Goal: Transaction & Acquisition: Book appointment/travel/reservation

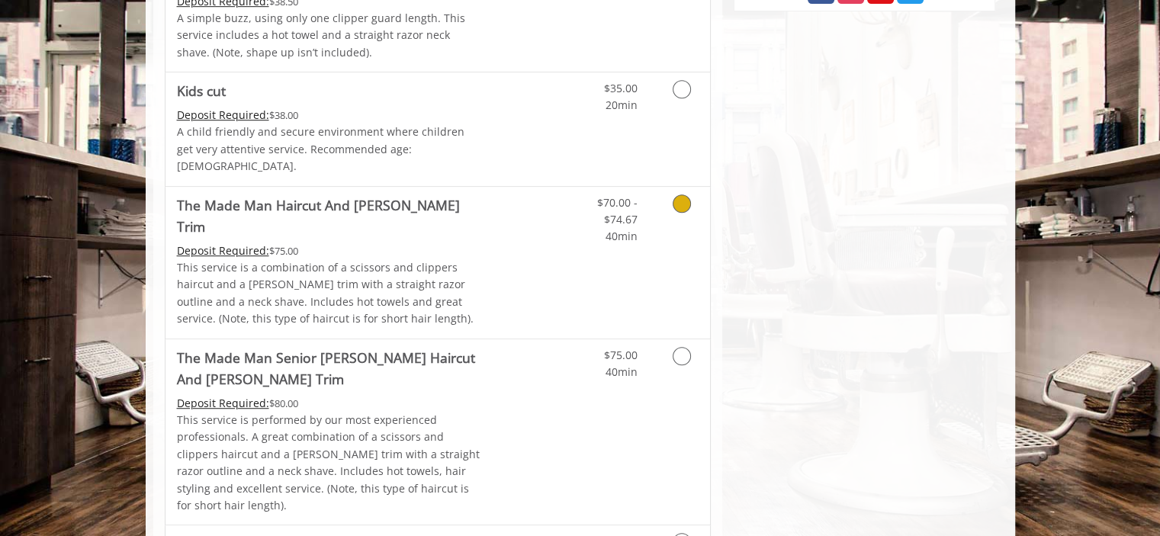
click at [384, 259] on p "This service is a combination of a scissors and clippers haircut and a [PERSON_…" at bounding box center [330, 293] width 307 height 69
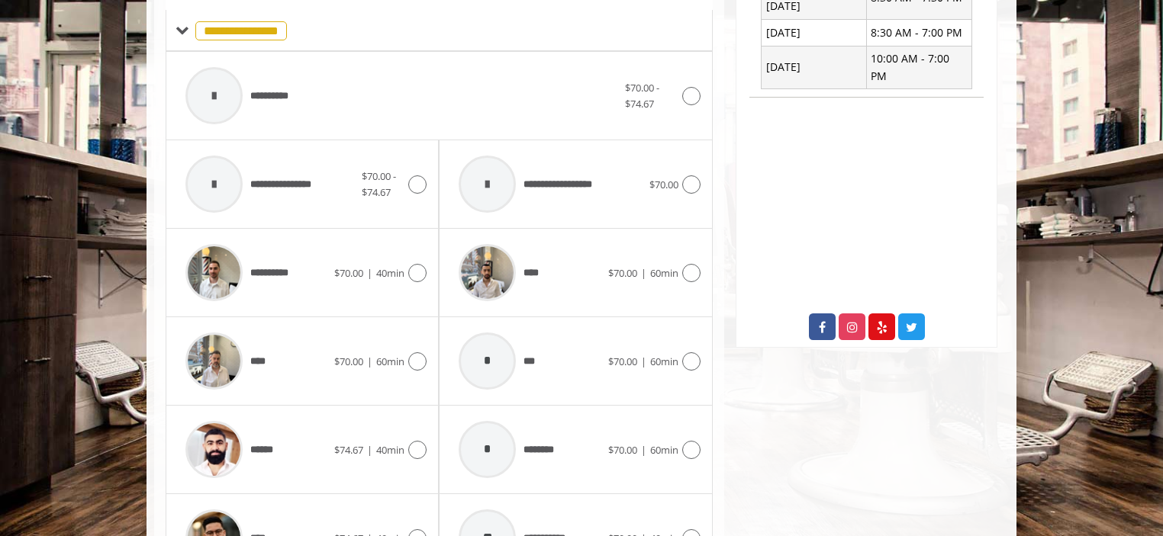
scroll to position [752, 0]
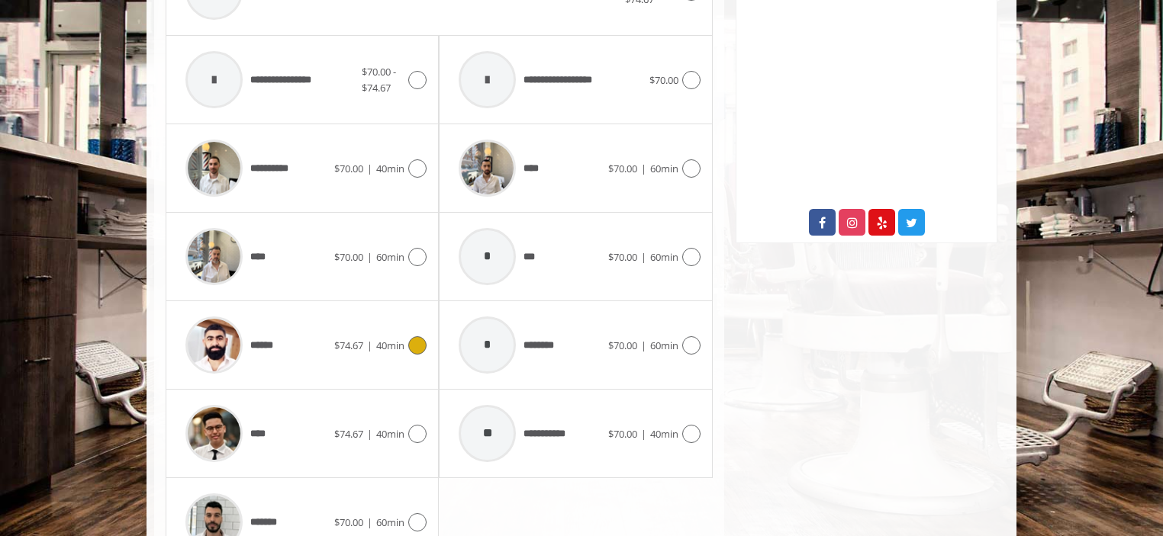
click at [275, 338] on span "******" at bounding box center [230, 345] width 105 height 72
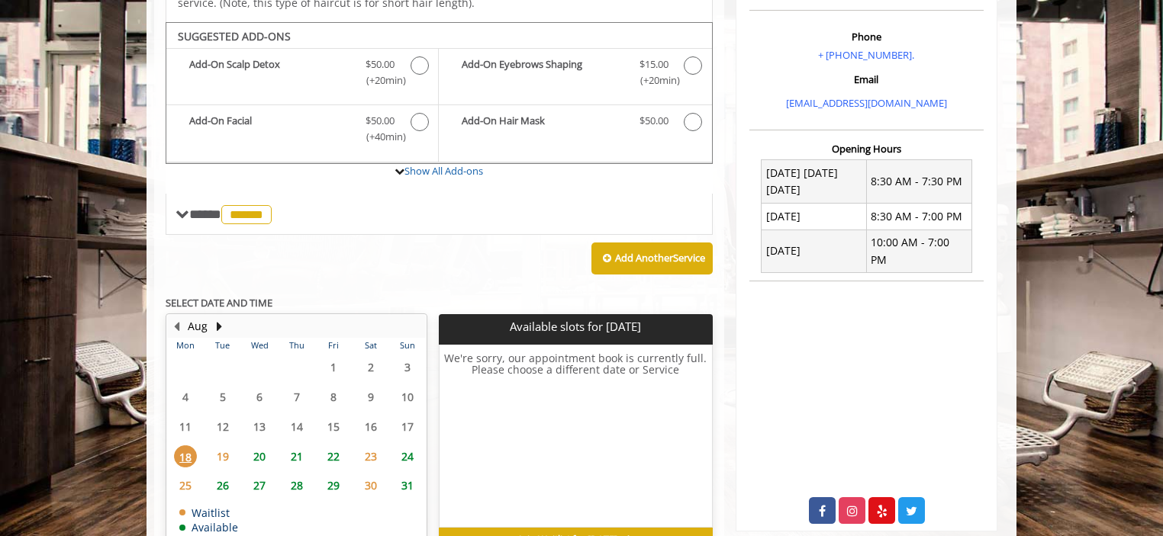
scroll to position [464, 0]
click at [217, 318] on button "Next Month" at bounding box center [219, 326] width 12 height 17
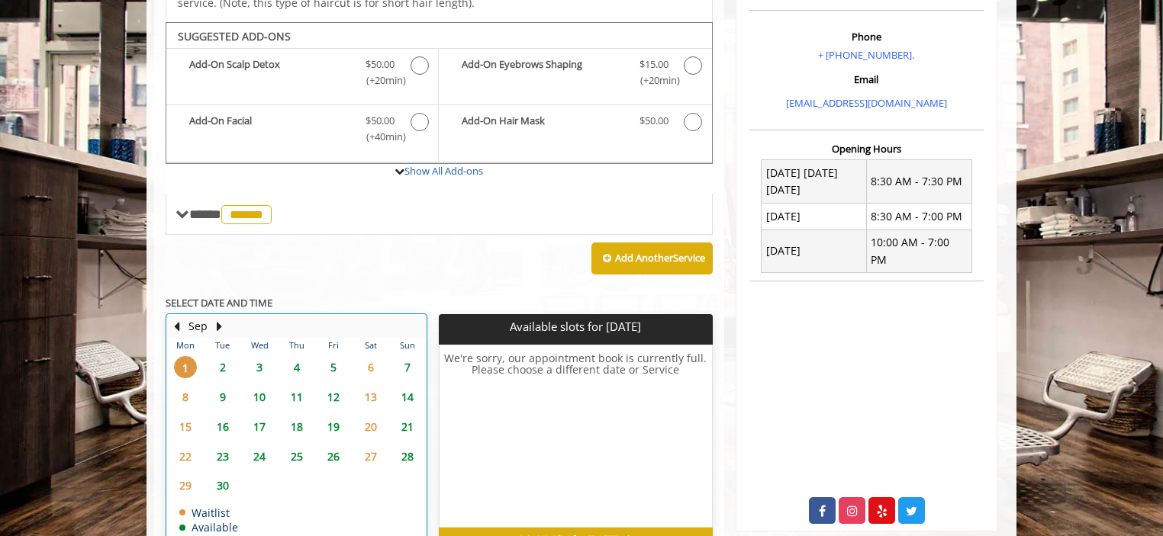
scroll to position [530, 0]
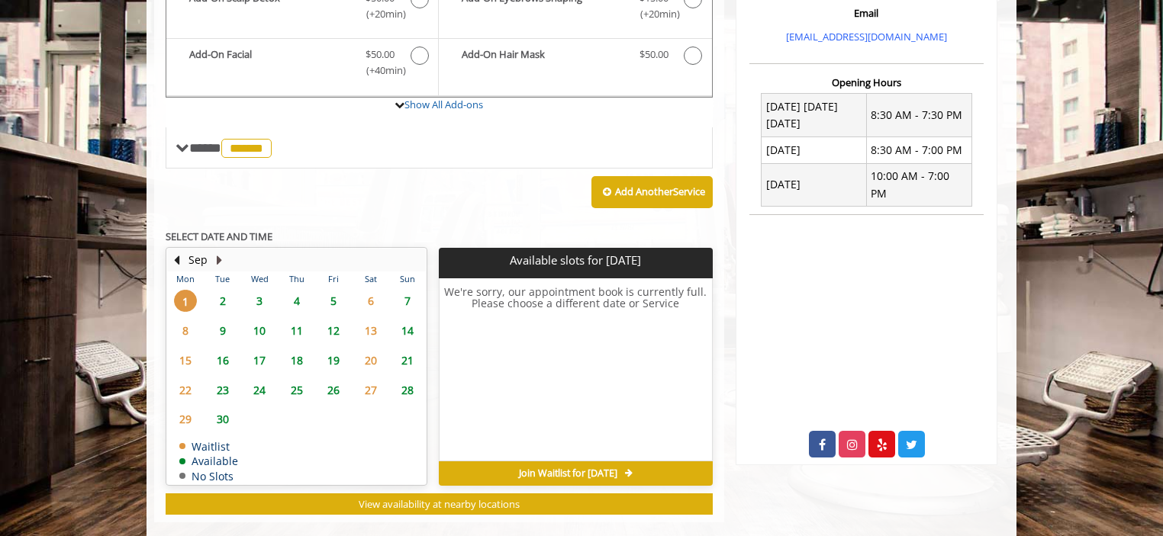
click at [216, 252] on button "Next Month" at bounding box center [219, 260] width 12 height 17
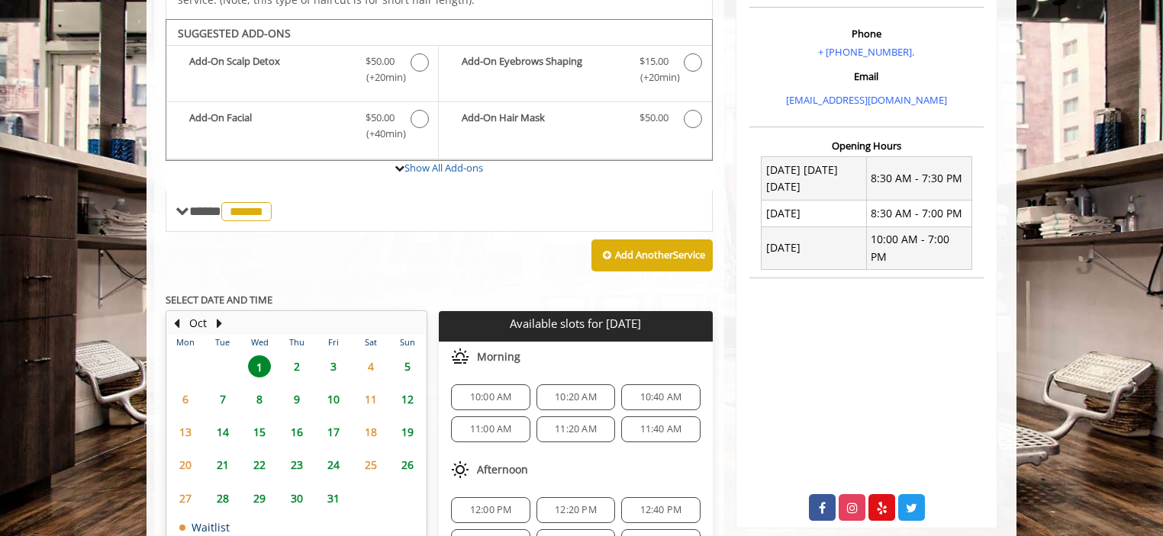
scroll to position [464, 0]
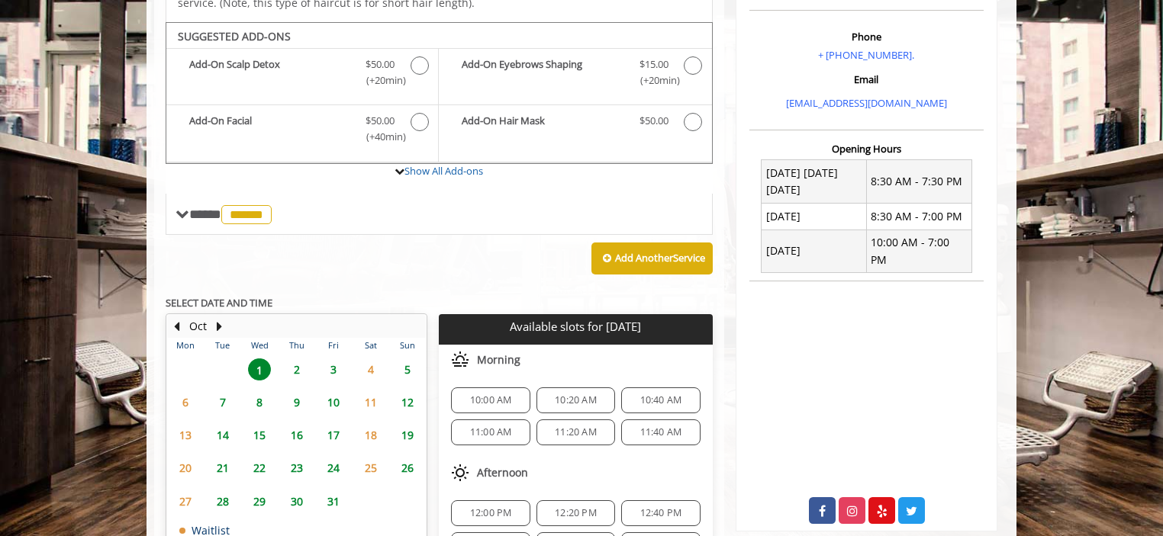
click at [406, 424] on span "19" at bounding box center [407, 435] width 23 height 22
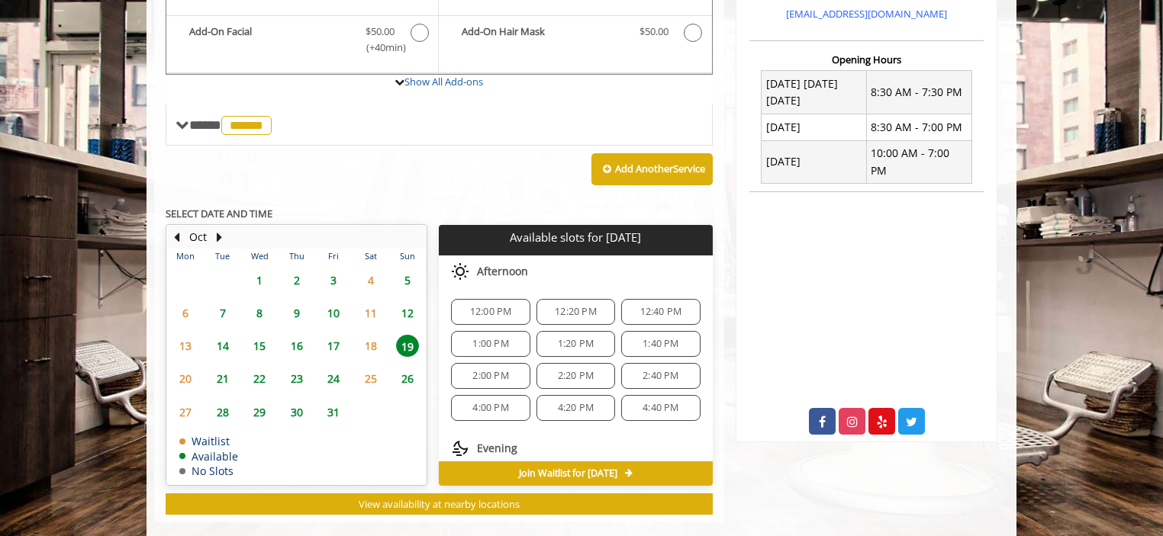
scroll to position [112, 0]
click at [642, 370] on span "2:40 PM" at bounding box center [660, 376] width 36 height 12
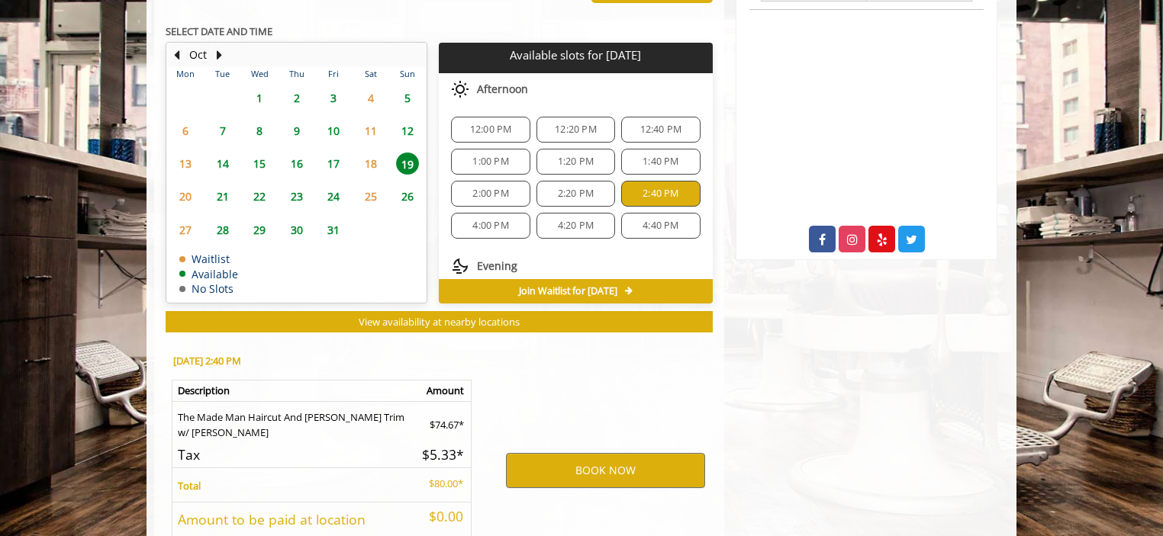
scroll to position [828, 0]
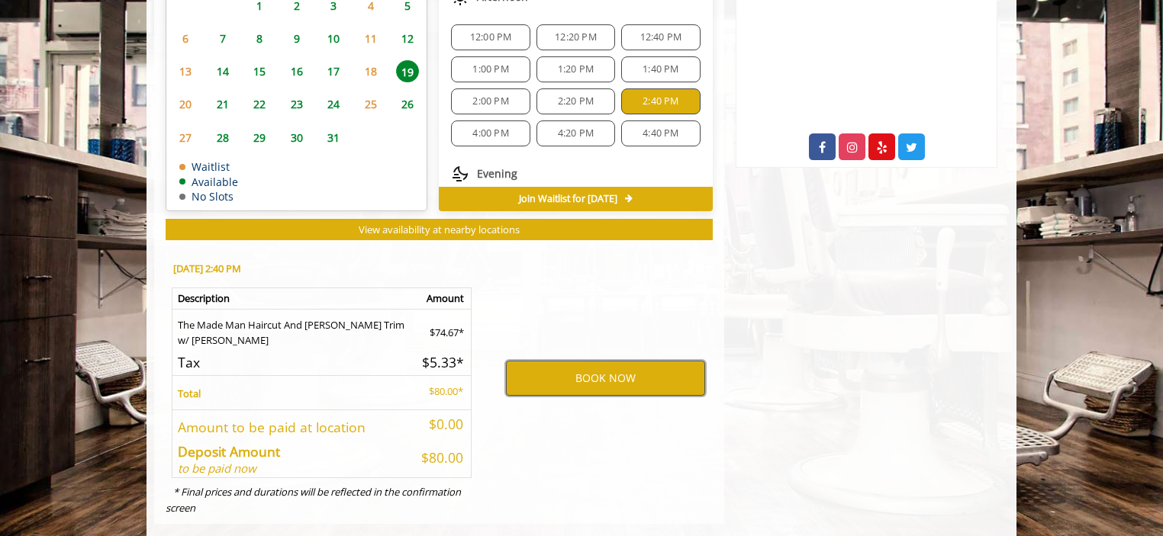
click at [537, 361] on button "BOOK NOW" at bounding box center [605, 378] width 199 height 35
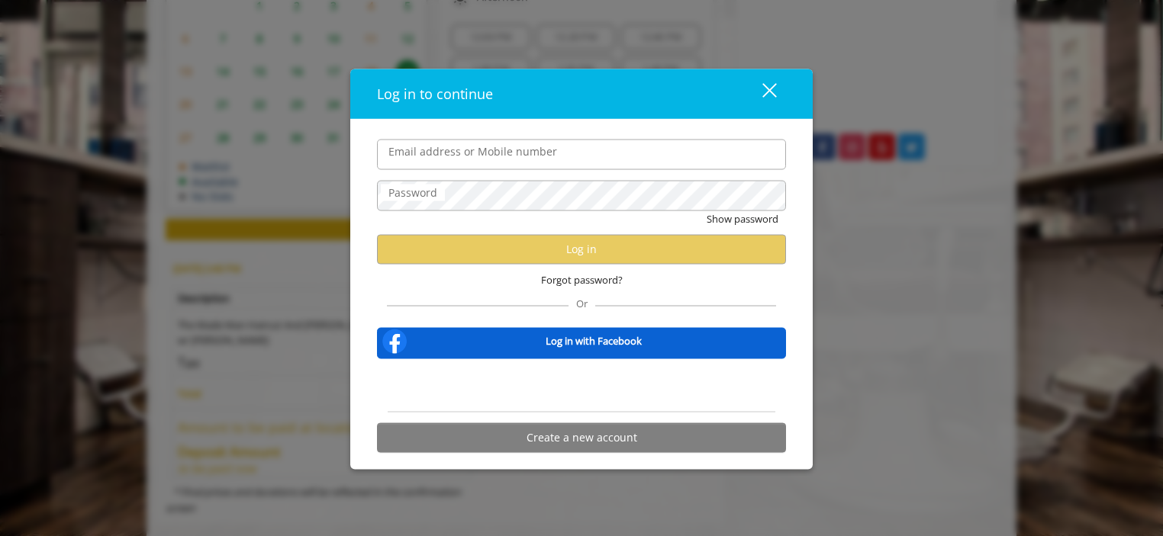
type input "**********"
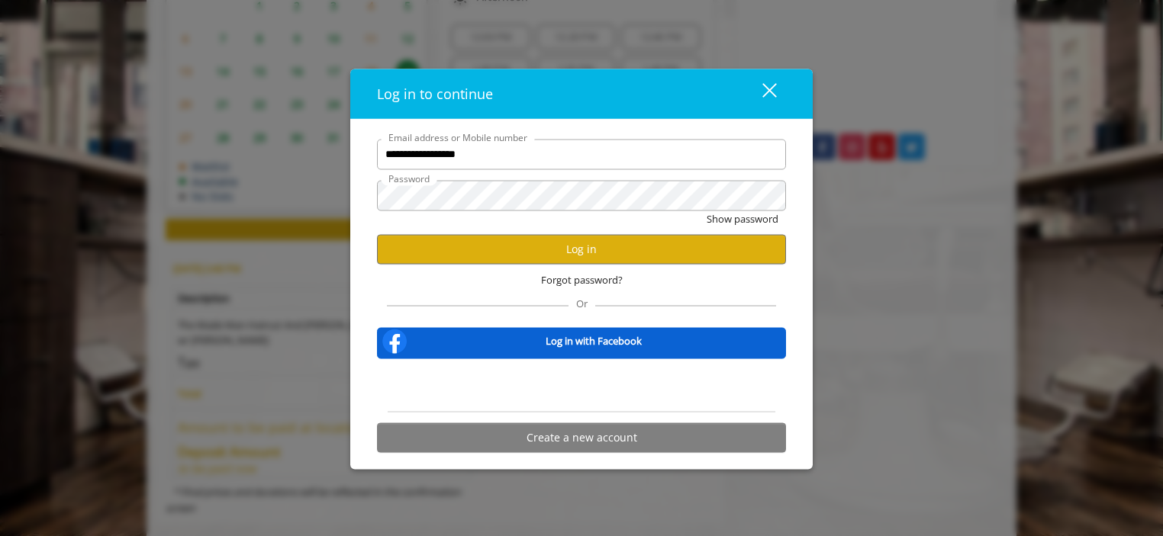
scroll to position [0, 0]
click at [492, 246] on button "Log in" at bounding box center [581, 249] width 409 height 30
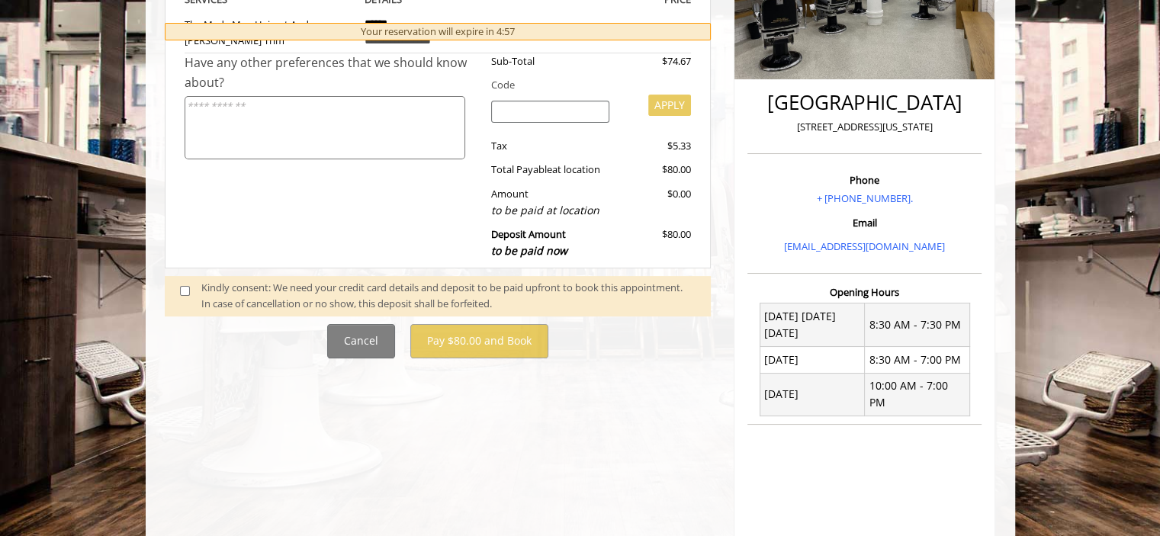
scroll to position [320, 0]
click at [230, 294] on div "Kindly consent: We need your credit card details and deposit to be paid upfront…" at bounding box center [448, 296] width 494 height 32
click at [185, 295] on span at bounding box center [191, 296] width 45 height 32
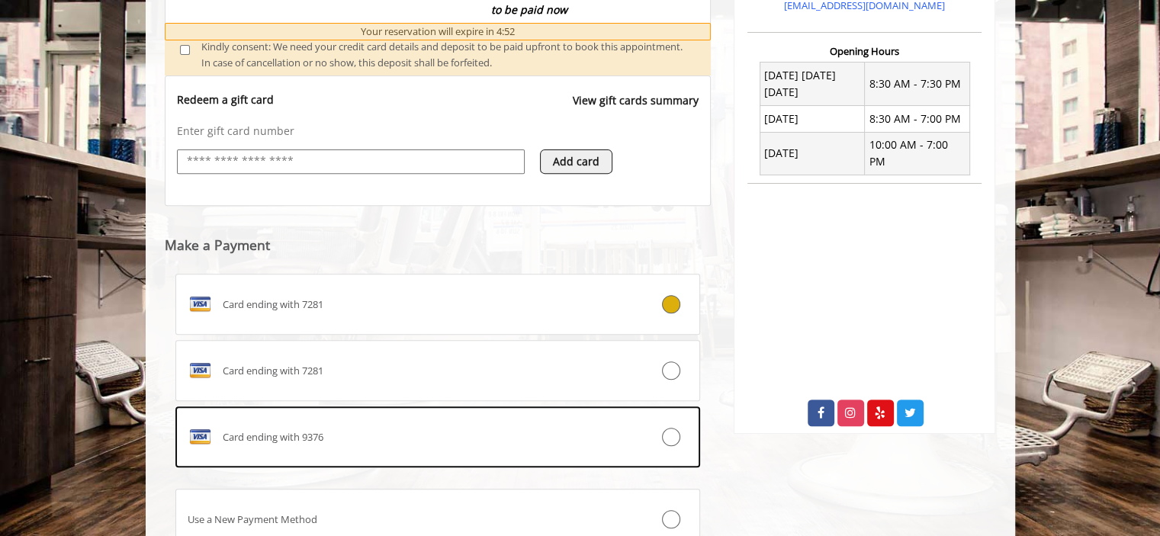
scroll to position [685, 0]
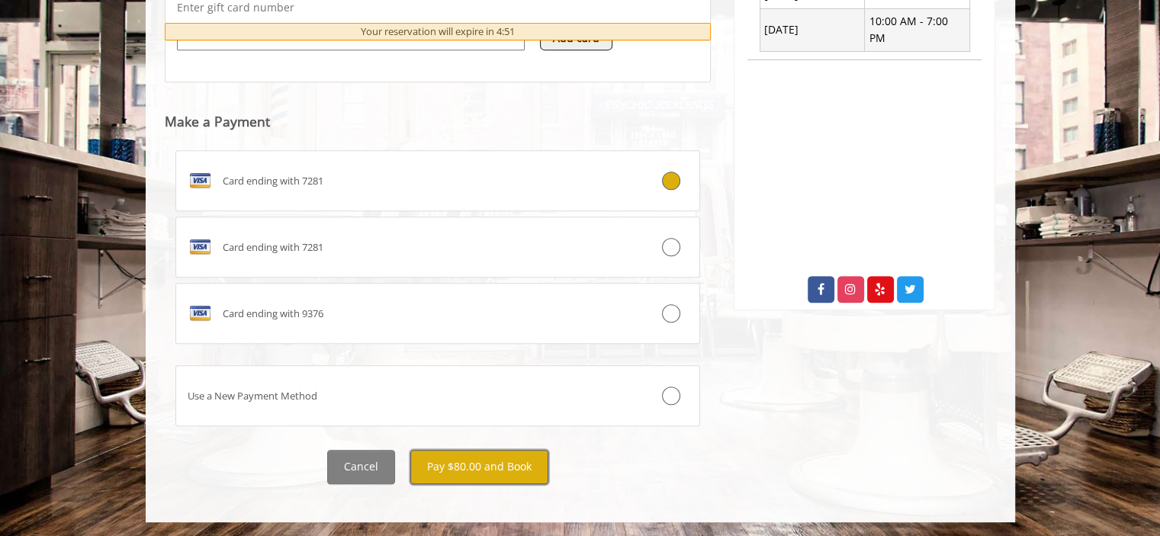
click at [458, 465] on button "Pay $80.00 and Book" at bounding box center [479, 467] width 138 height 34
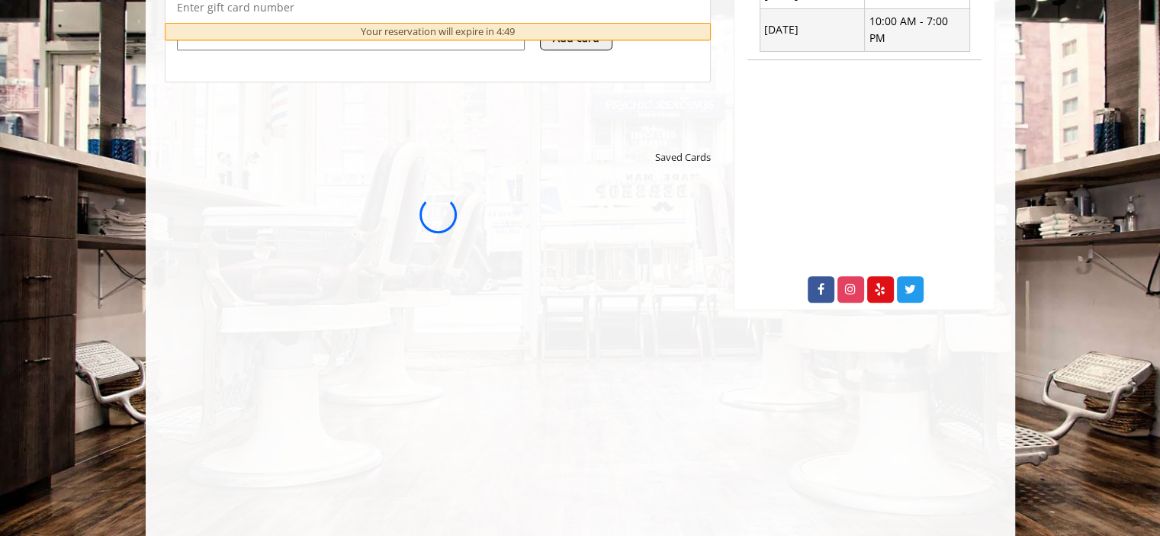
scroll to position [0, 0]
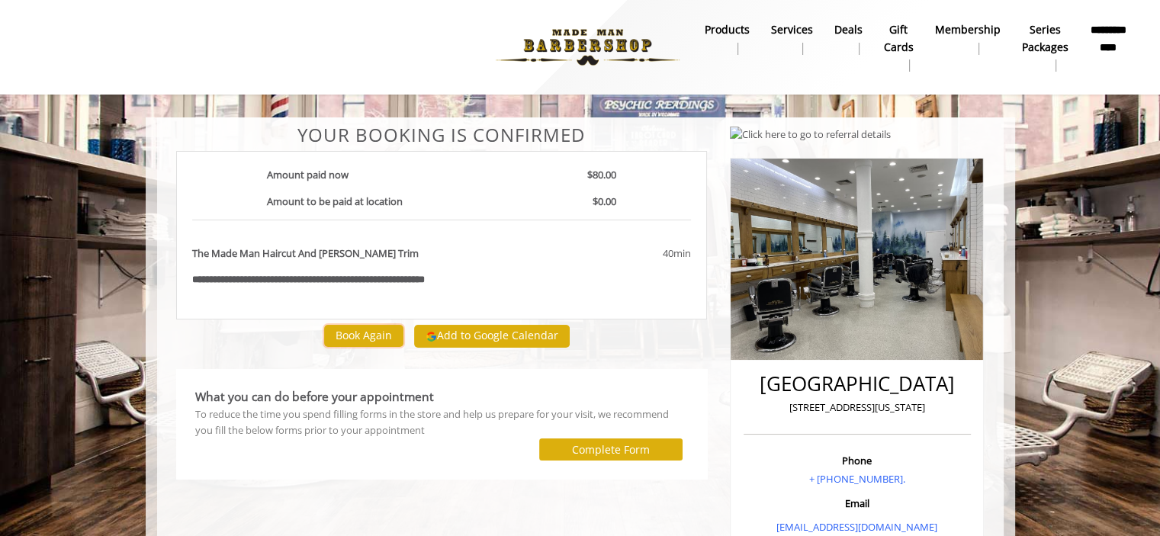
click at [359, 339] on button "Book Again" at bounding box center [363, 336] width 79 height 22
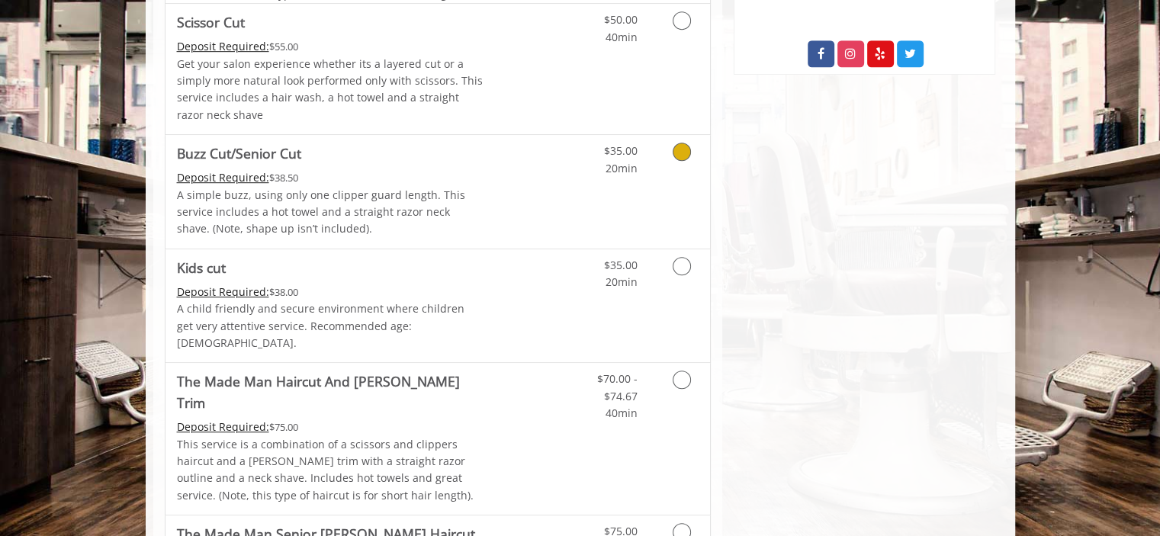
scroll to position [1070, 0]
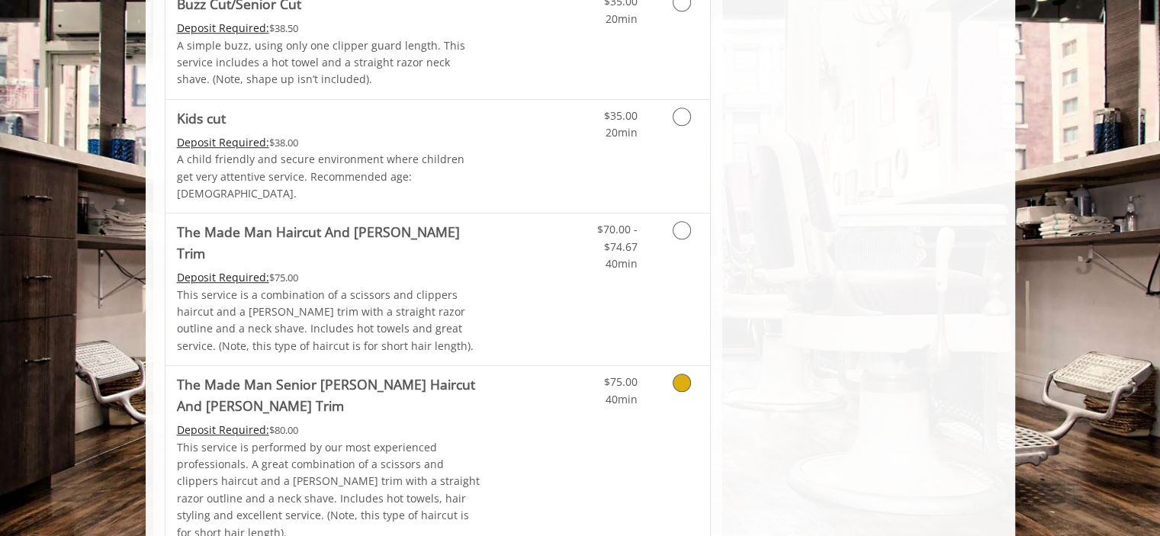
click at [417, 374] on Trim "The Made Man Senior [PERSON_NAME] Haircut And [PERSON_NAME] Trim" at bounding box center [330, 395] width 307 height 43
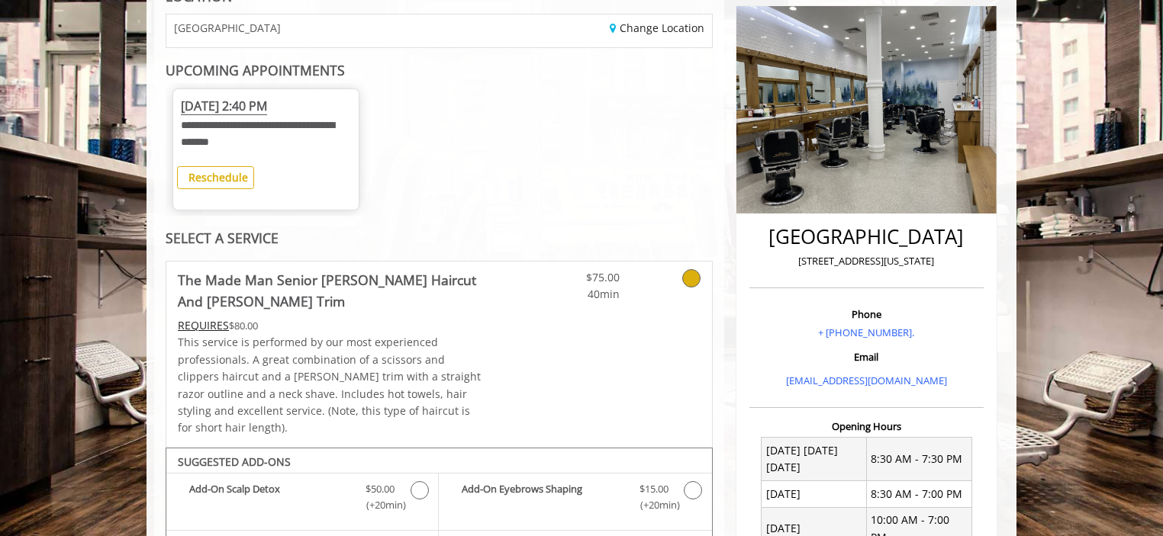
scroll to position [522, 0]
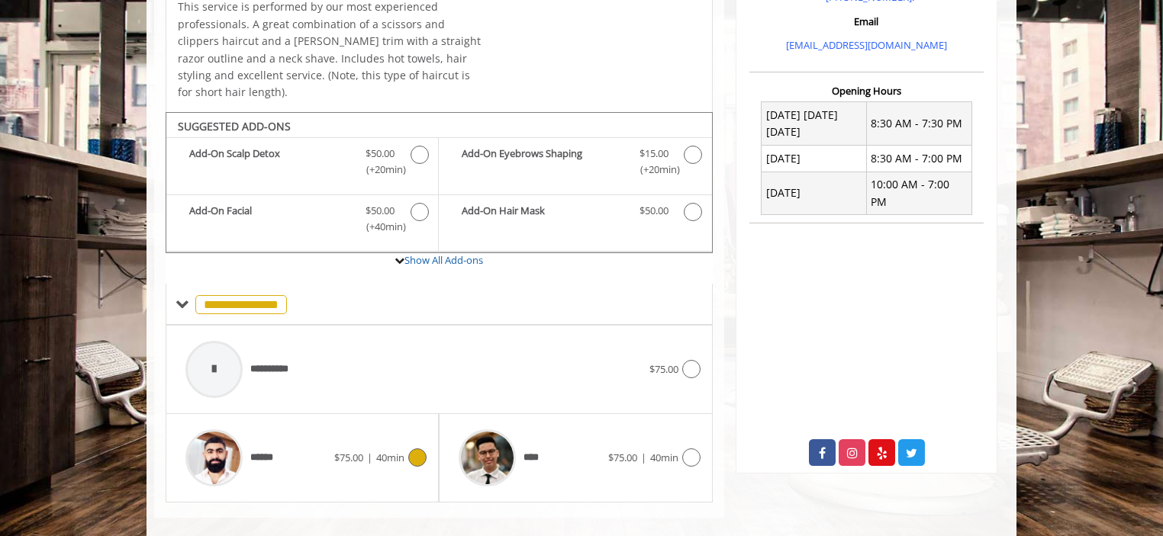
click at [346, 426] on div "****** $75.00 | 40min" at bounding box center [302, 458] width 249 height 72
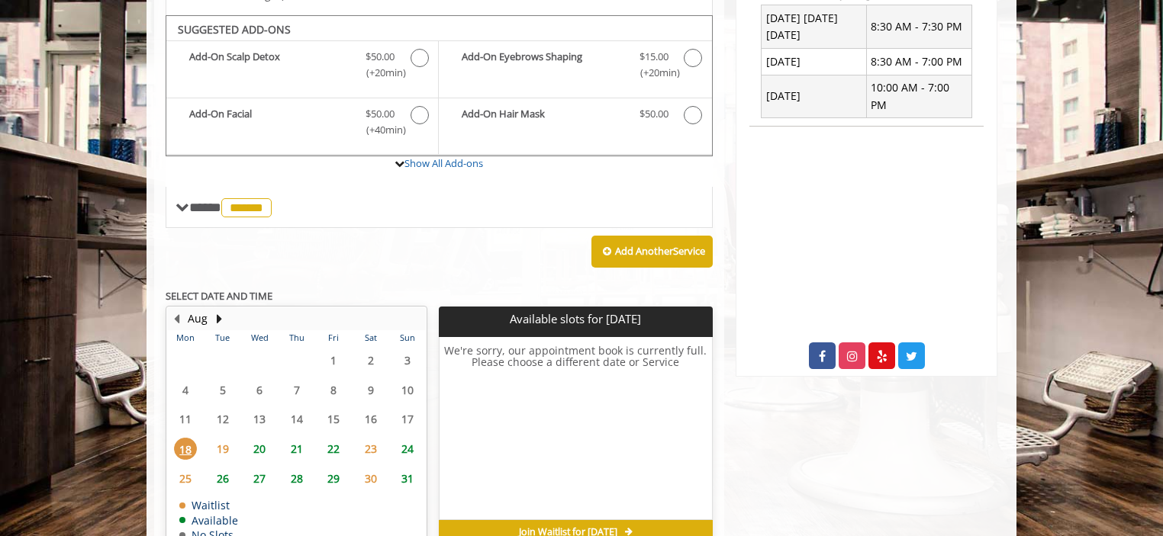
scroll to position [616, 0]
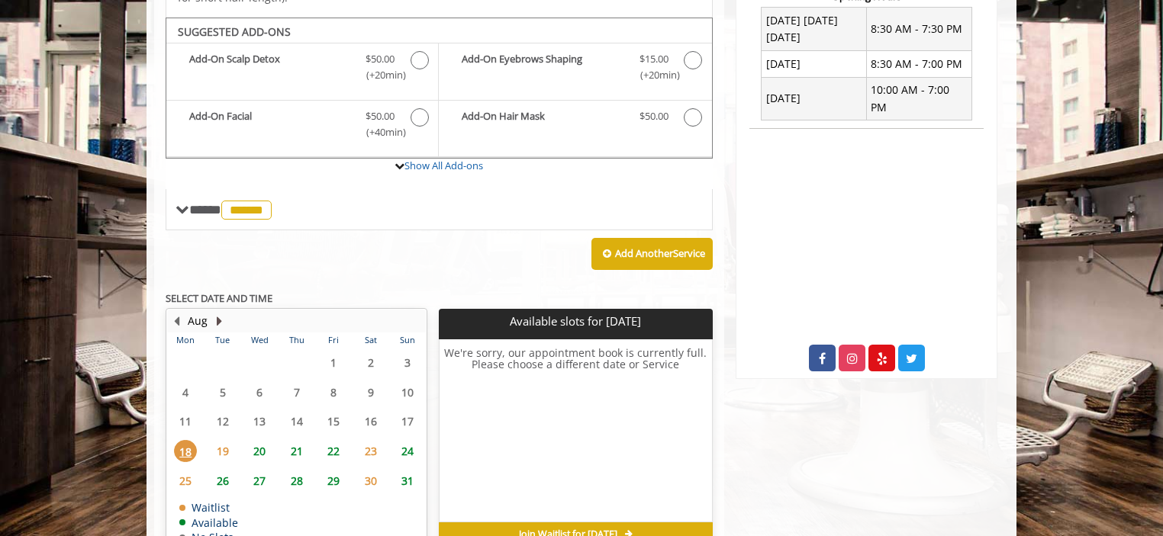
click at [217, 313] on button "Next Month" at bounding box center [219, 321] width 12 height 17
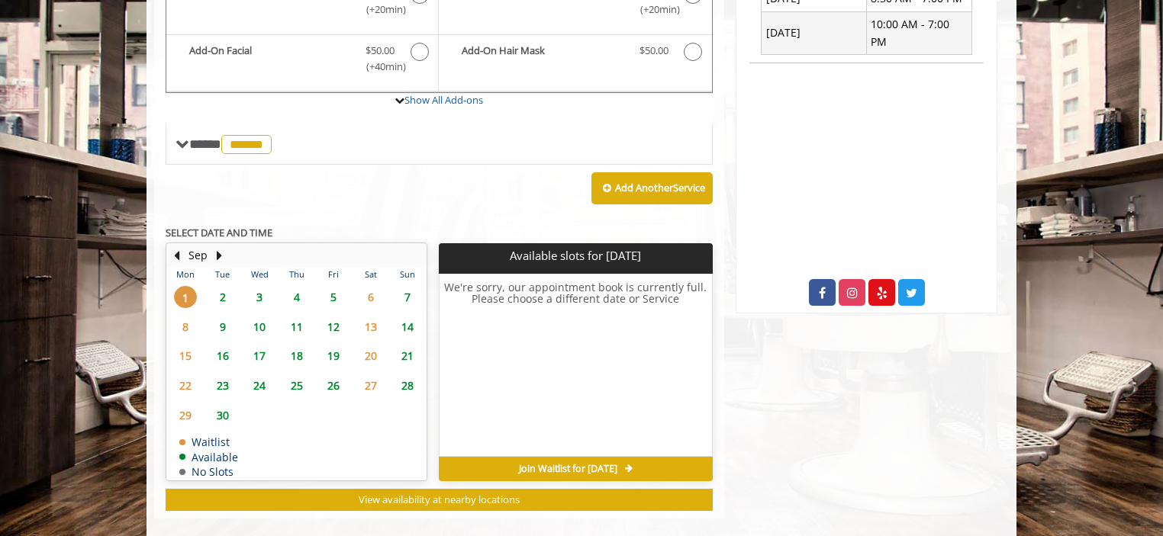
click at [294, 345] on span "18" at bounding box center [296, 356] width 23 height 22
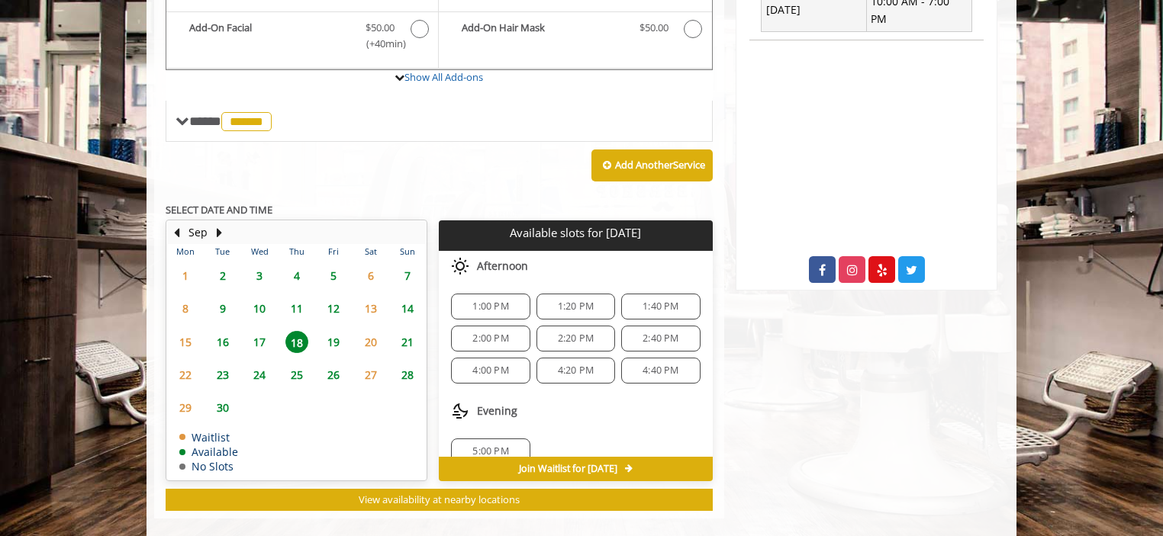
scroll to position [18, 0]
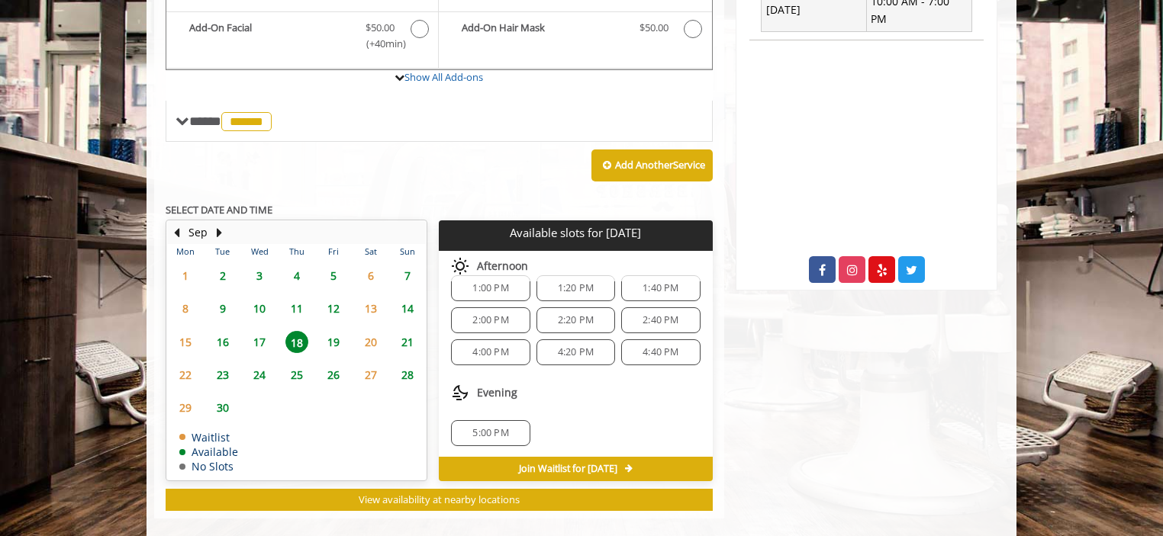
click at [575, 378] on div "Evening" at bounding box center [575, 393] width 273 height 31
click at [403, 298] on span "14" at bounding box center [407, 309] width 23 height 22
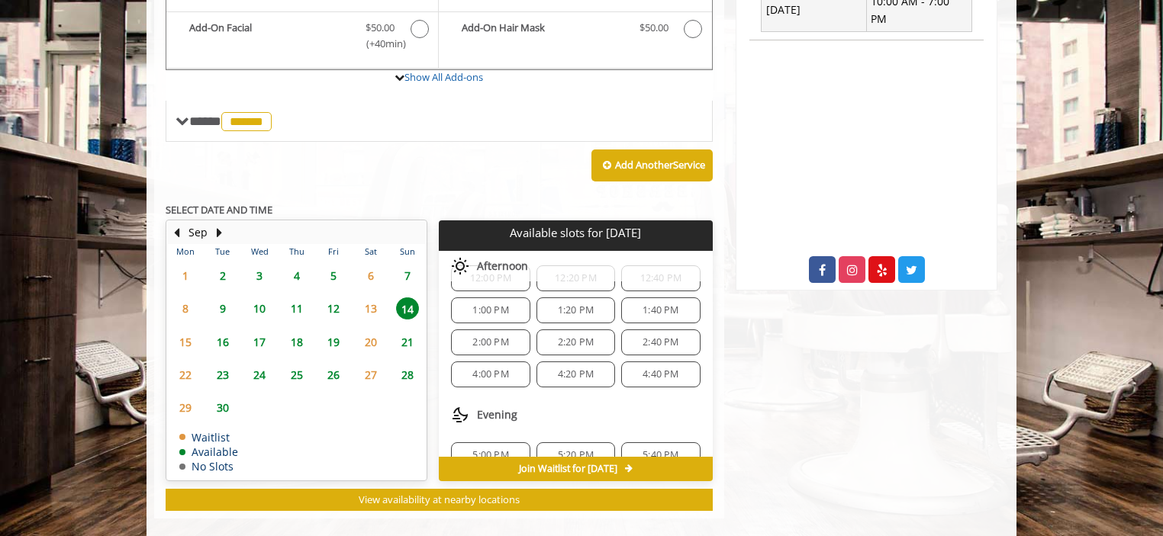
scroll to position [118, 0]
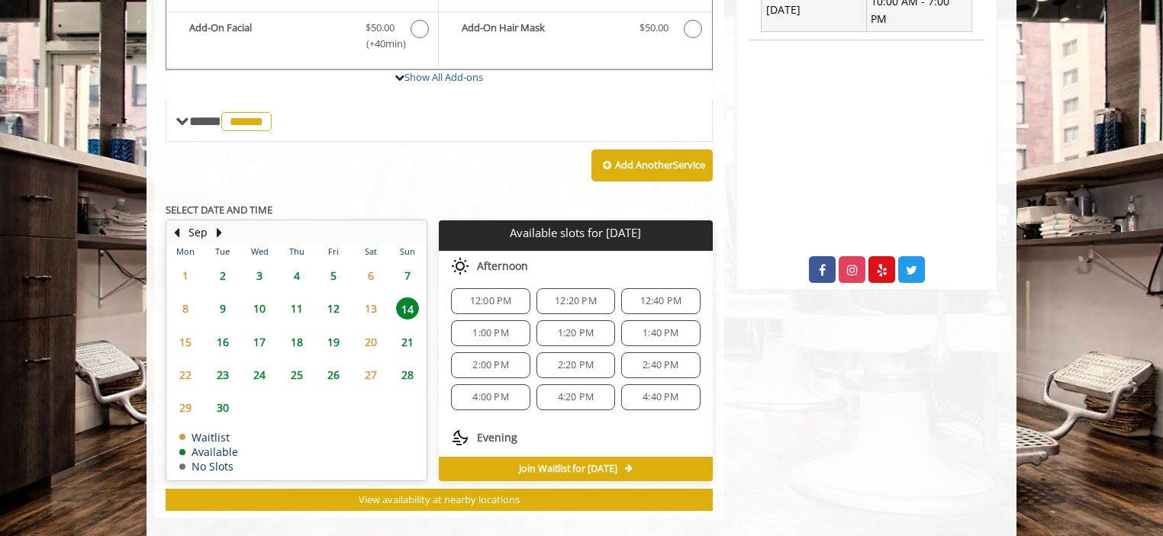
click at [629, 359] on span "2:40 PM" at bounding box center [660, 365] width 65 height 12
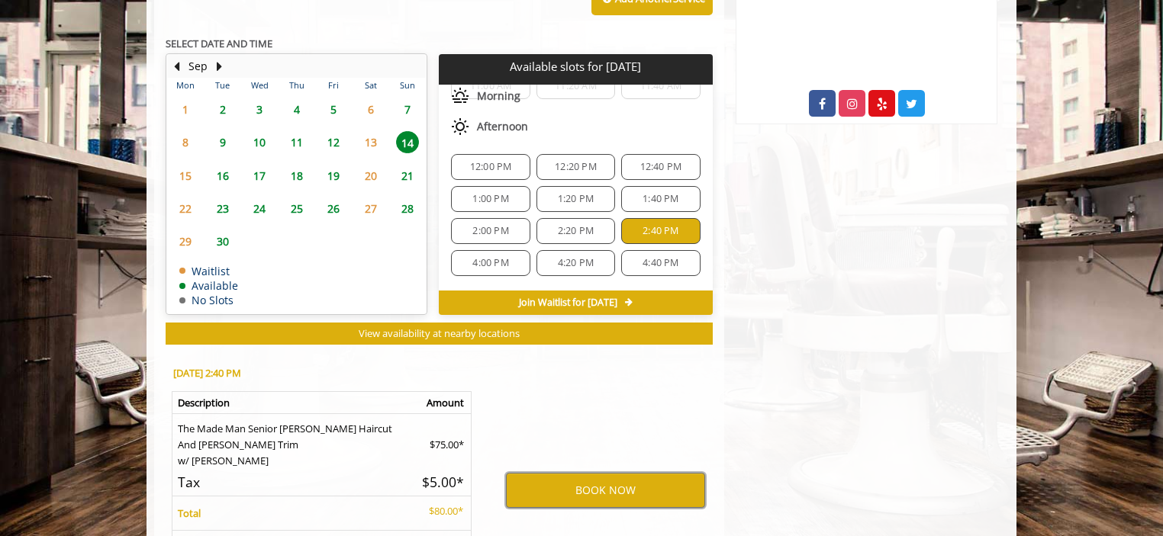
scroll to position [103, 0]
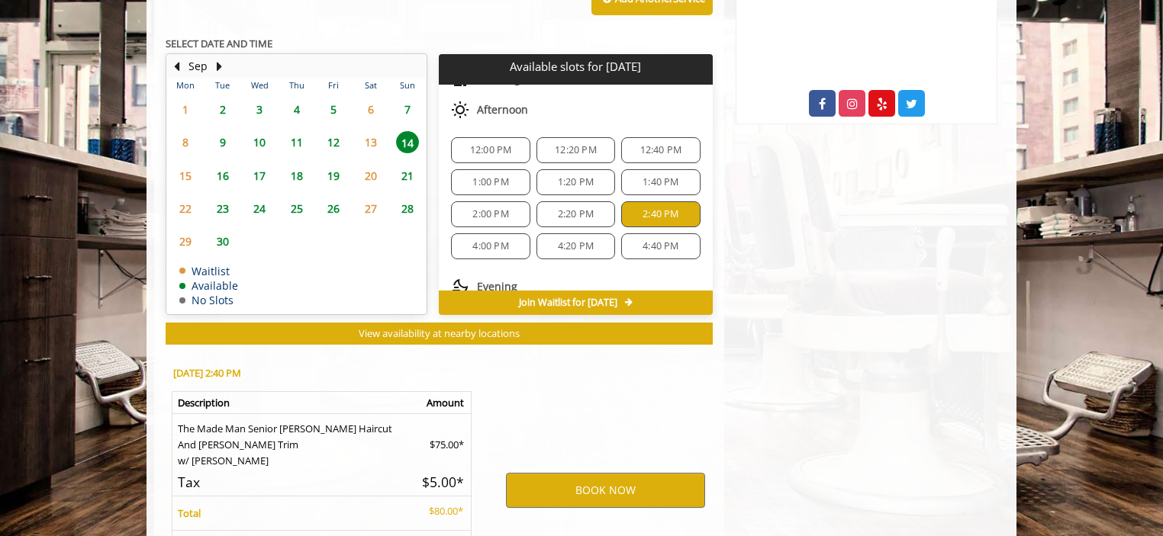
click at [642, 240] on span "4:40 PM" at bounding box center [660, 246] width 36 height 12
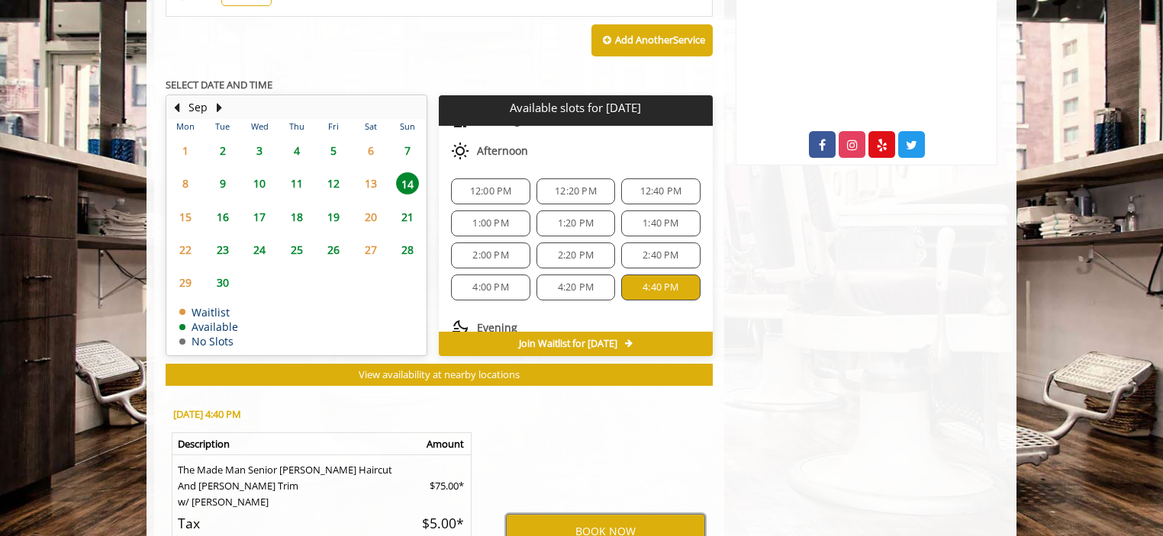
scroll to position [964, 0]
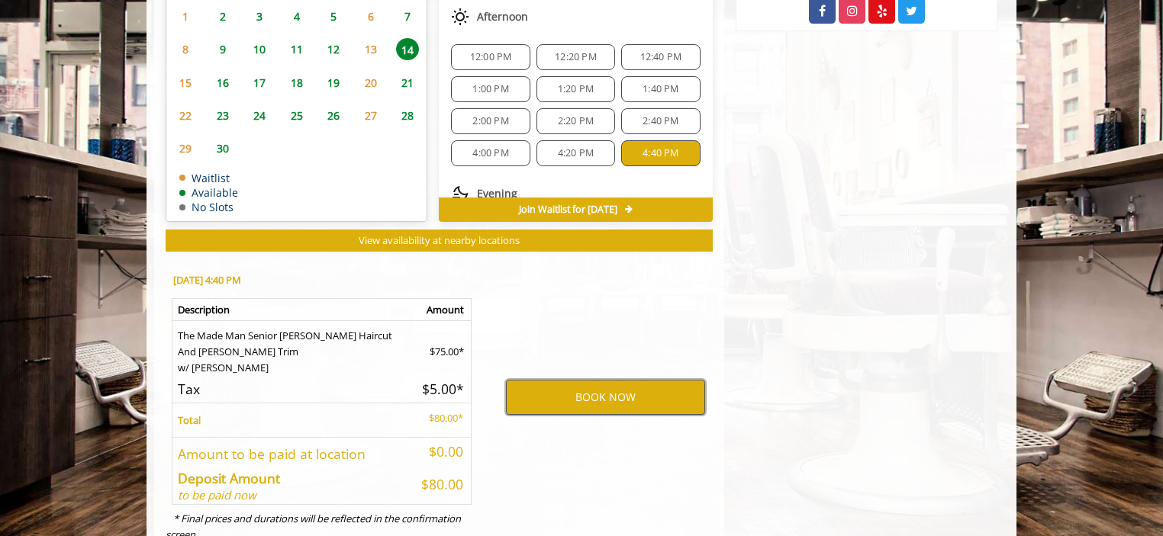
click at [618, 380] on button "BOOK NOW" at bounding box center [605, 397] width 199 height 35
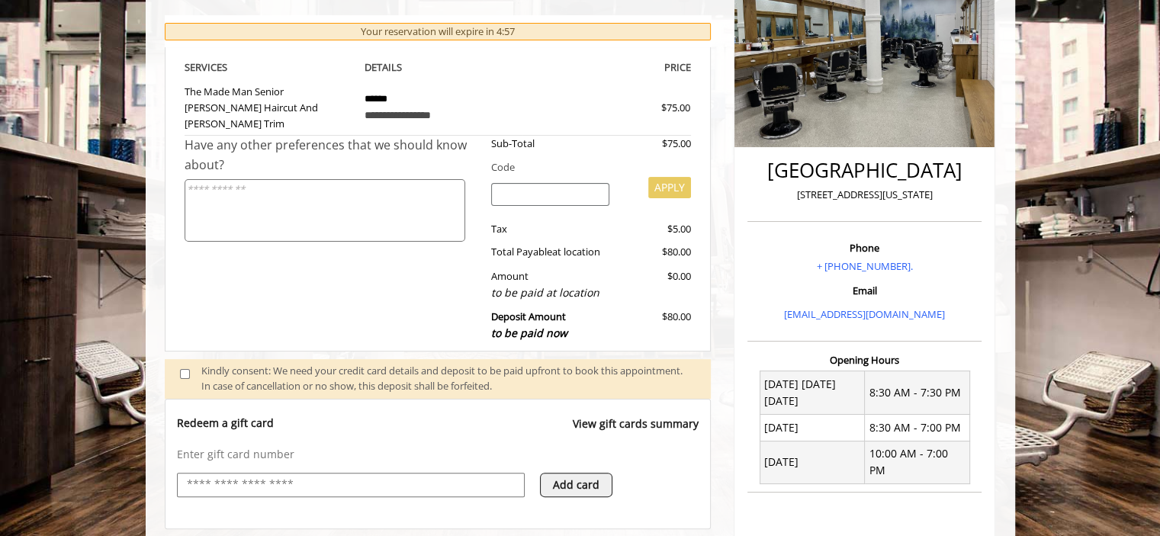
scroll to position [452, 0]
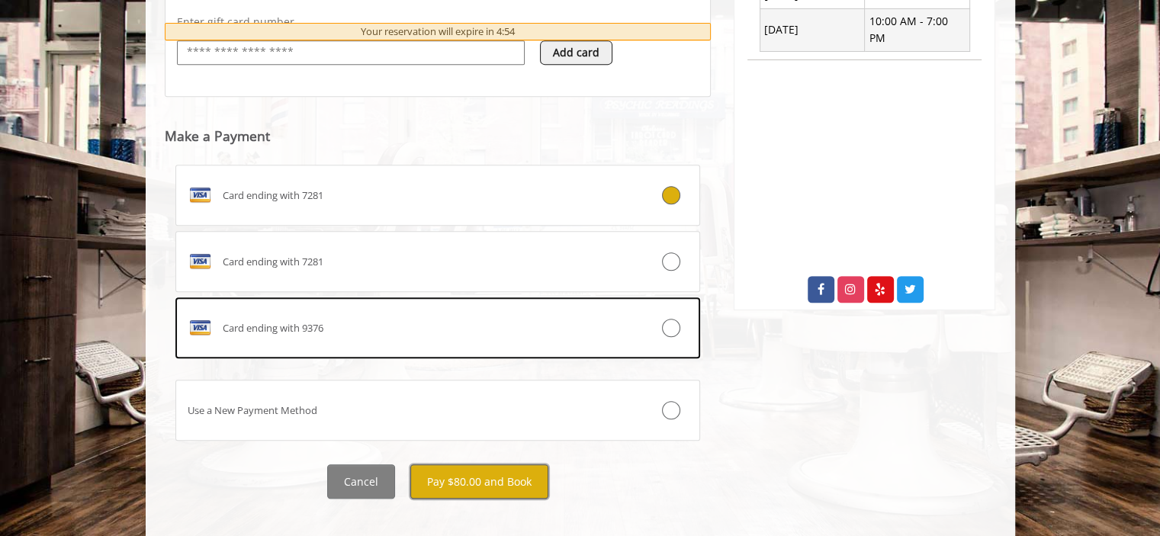
click at [482, 473] on button "Pay $80.00 and Book" at bounding box center [479, 482] width 138 height 34
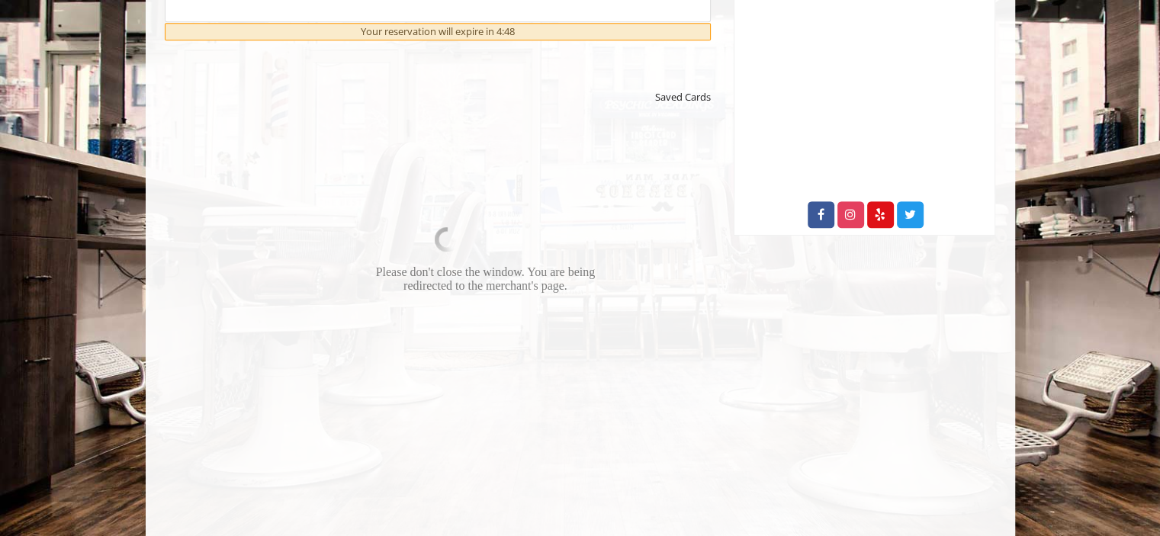
scroll to position [761, 0]
